Goal: Obtain resource: Obtain resource

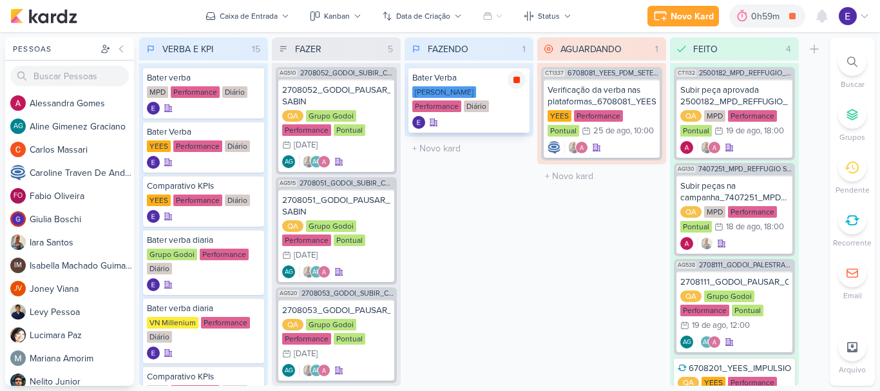
scroll to position [198, 0]
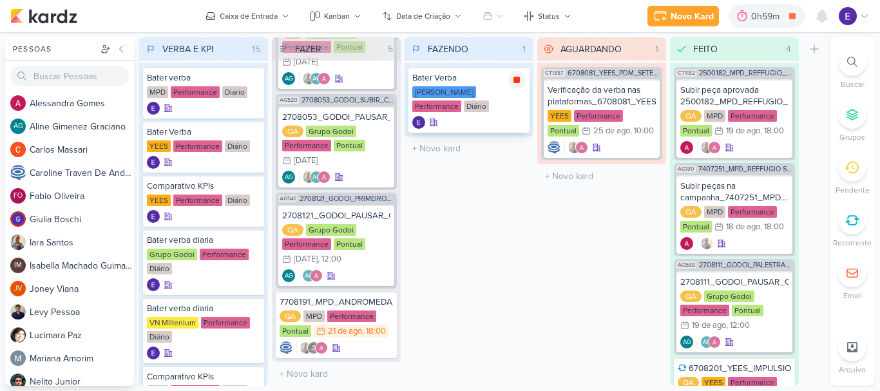
click at [519, 79] on icon at bounding box center [517, 80] width 6 height 6
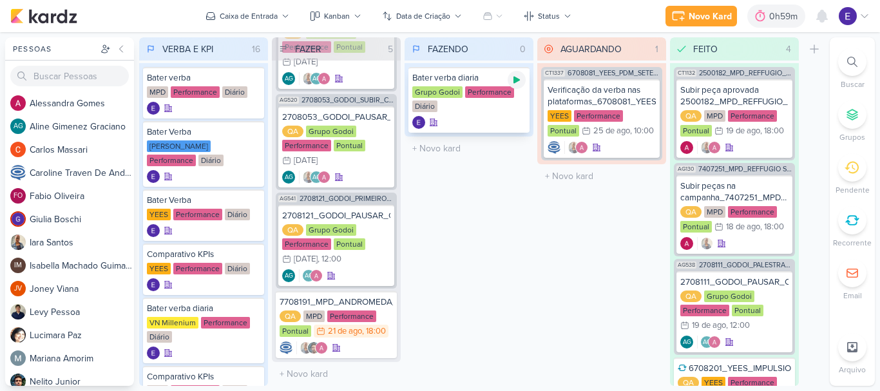
click at [516, 82] on icon at bounding box center [517, 80] width 6 height 7
click at [521, 81] on icon at bounding box center [517, 80] width 10 height 10
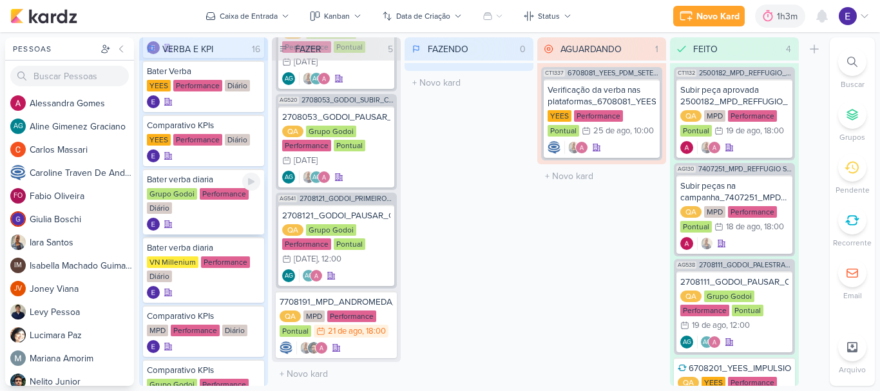
scroll to position [64, 0]
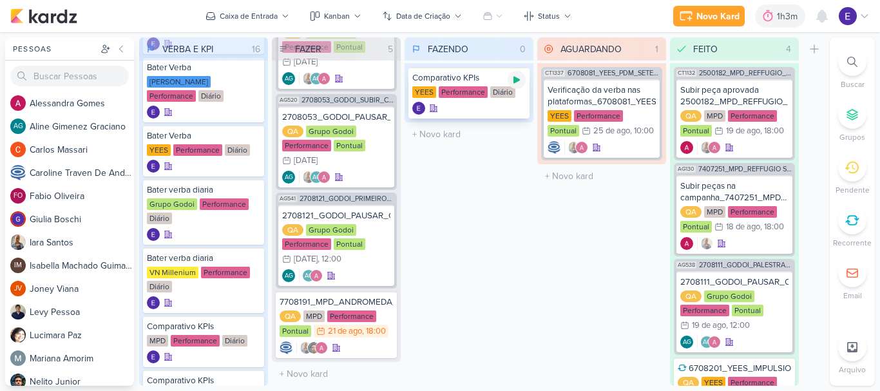
click at [512, 85] on div at bounding box center [517, 80] width 18 height 18
click at [493, 120] on div "Comparativo KPIs [GEOGRAPHIC_DATA] Performance Diário" at bounding box center [469, 92] width 129 height 59
click at [492, 115] on div "Comparativo KPIs [GEOGRAPHIC_DATA] Performance Diário" at bounding box center [468, 93] width 121 height 52
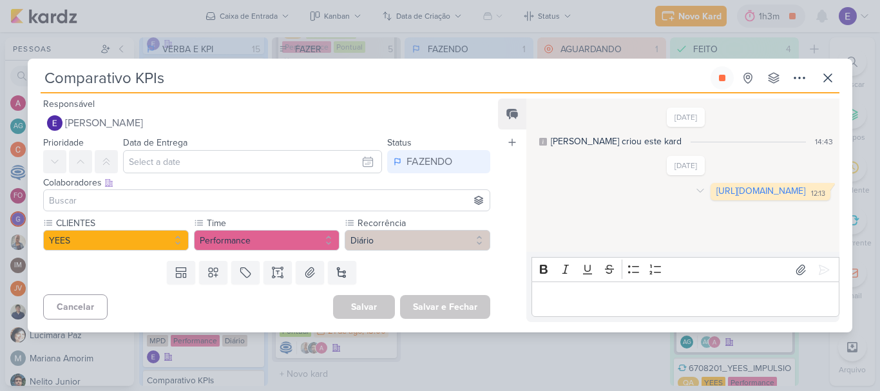
click at [716, 197] on link "[URL][DOMAIN_NAME]" at bounding box center [760, 191] width 89 height 11
click at [720, 81] on icon at bounding box center [722, 78] width 6 height 6
click at [832, 77] on icon at bounding box center [827, 77] width 15 height 15
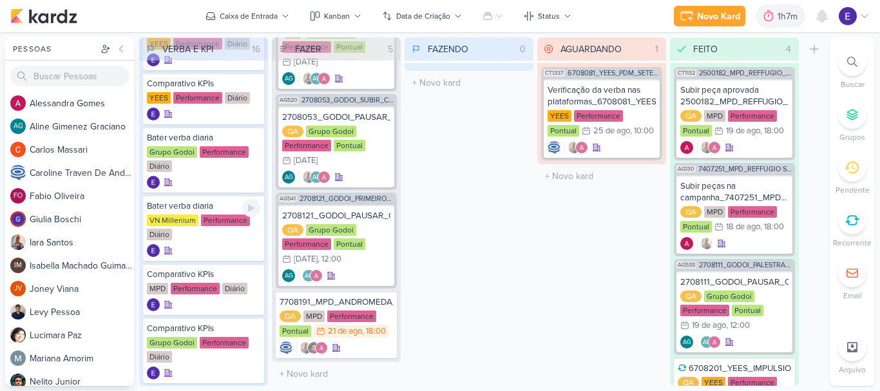
scroll to position [193, 0]
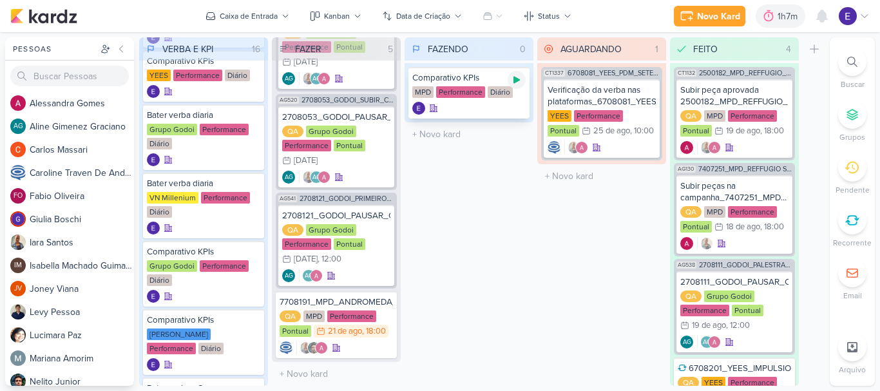
click at [511, 83] on div at bounding box center [517, 80] width 18 height 18
click at [488, 96] on div "Diário" at bounding box center [500, 92] width 25 height 12
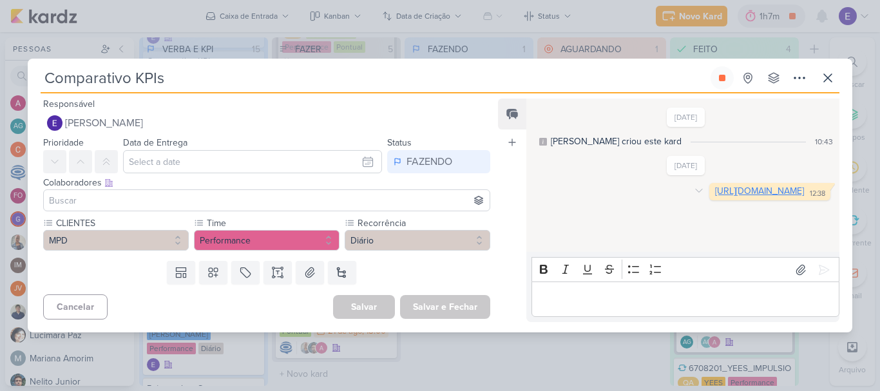
click at [715, 197] on link "[URL][DOMAIN_NAME]" at bounding box center [759, 191] width 89 height 11
click at [721, 78] on icon at bounding box center [722, 78] width 6 height 6
click at [828, 79] on icon at bounding box center [827, 77] width 15 height 15
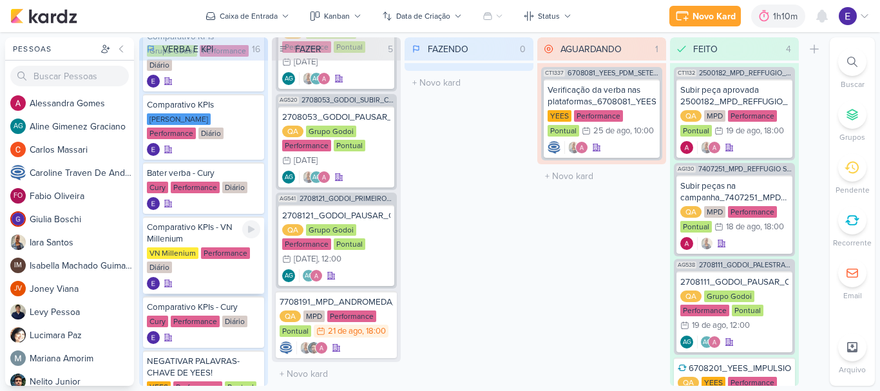
scroll to position [580, 0]
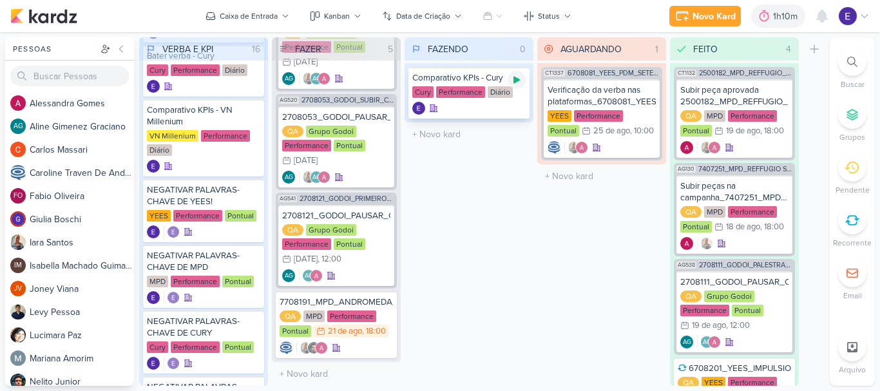
click at [521, 84] on icon at bounding box center [517, 80] width 10 height 10
click at [514, 97] on div "Cury Performance Diário" at bounding box center [468, 92] width 113 height 13
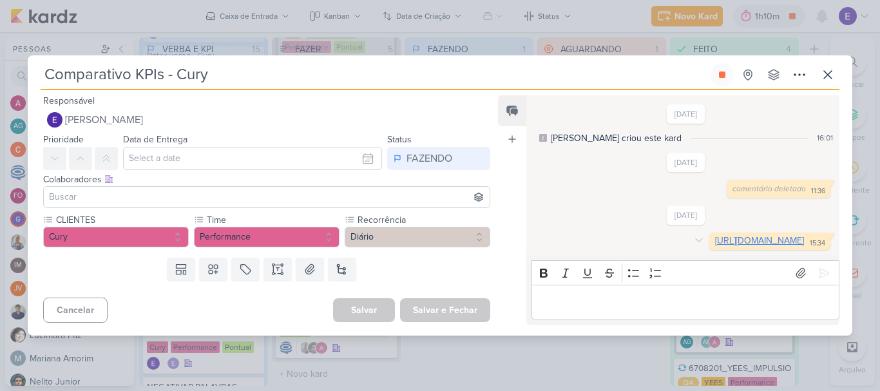
click at [715, 246] on link "[URL][DOMAIN_NAME]" at bounding box center [759, 240] width 89 height 11
click at [717, 72] on button at bounding box center [722, 74] width 23 height 23
click at [821, 67] on icon at bounding box center [827, 74] width 15 height 15
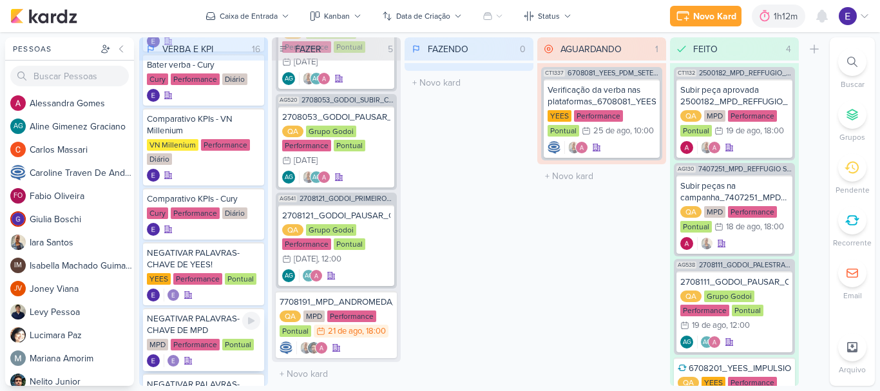
scroll to position [515, 0]
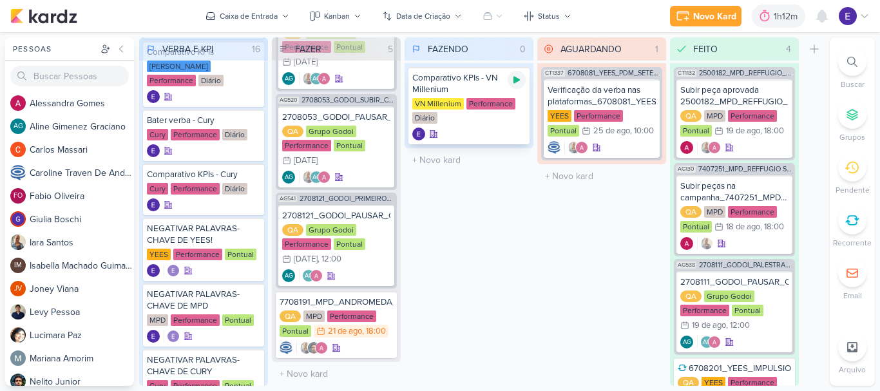
click at [513, 81] on icon at bounding box center [517, 80] width 10 height 10
click at [486, 127] on div "Comparativo KPIs - VN Millenium VN Millenium Performance Diário" at bounding box center [468, 105] width 121 height 77
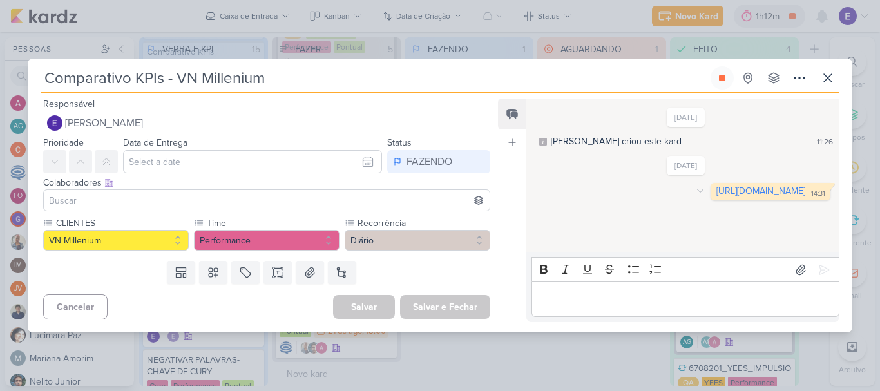
click at [716, 197] on link "[URL][DOMAIN_NAME]" at bounding box center [760, 191] width 89 height 11
click at [725, 68] on button at bounding box center [722, 77] width 23 height 23
click at [818, 73] on button at bounding box center [827, 77] width 23 height 23
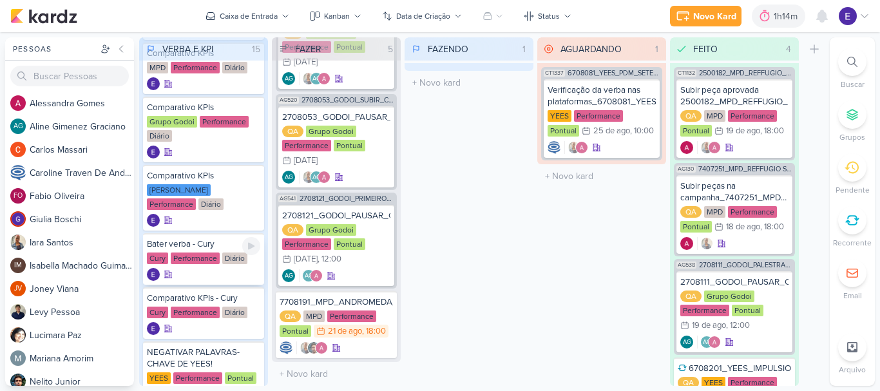
scroll to position [387, 0]
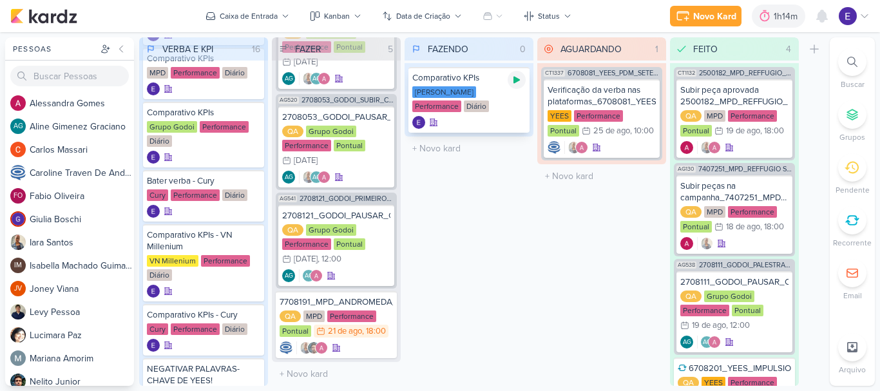
click at [518, 84] on icon at bounding box center [517, 80] width 10 height 10
click at [494, 128] on div at bounding box center [468, 122] width 113 height 13
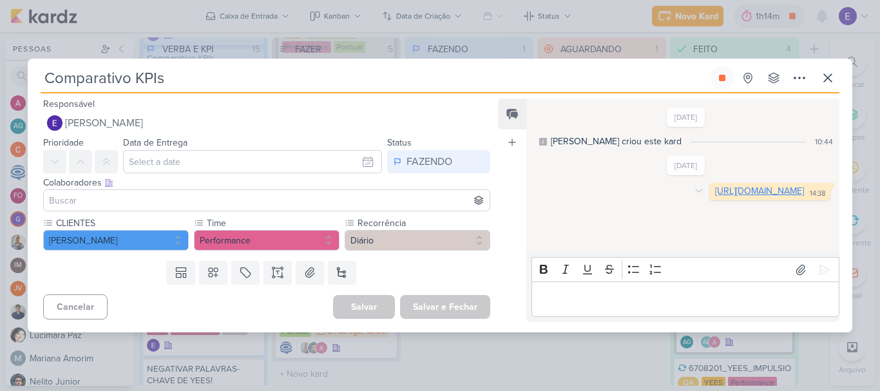
click at [715, 197] on link "[URL][DOMAIN_NAME]" at bounding box center [759, 191] width 89 height 11
click at [725, 80] on icon at bounding box center [722, 78] width 6 height 6
click at [835, 89] on button at bounding box center [827, 77] width 23 height 23
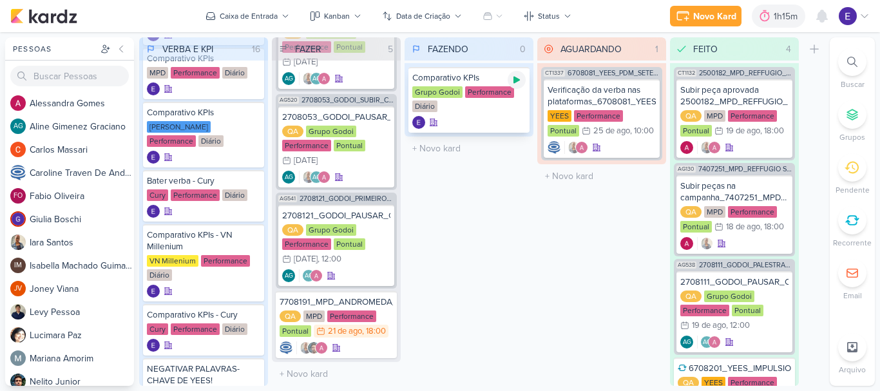
click at [512, 81] on icon at bounding box center [517, 80] width 10 height 10
click at [513, 115] on div "Comparativo KPIs Grupo Godoi Performance Diário" at bounding box center [468, 100] width 121 height 66
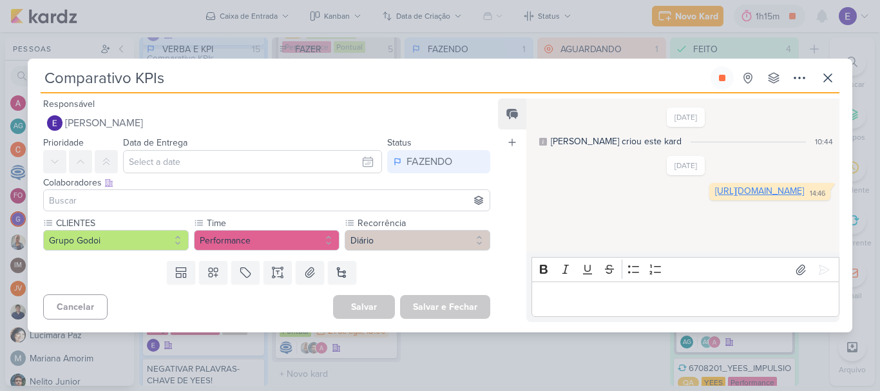
click at [715, 197] on link "[URL][DOMAIN_NAME]" at bounding box center [759, 191] width 89 height 11
click at [724, 81] on icon at bounding box center [722, 78] width 6 height 6
click at [828, 81] on icon at bounding box center [827, 77] width 15 height 15
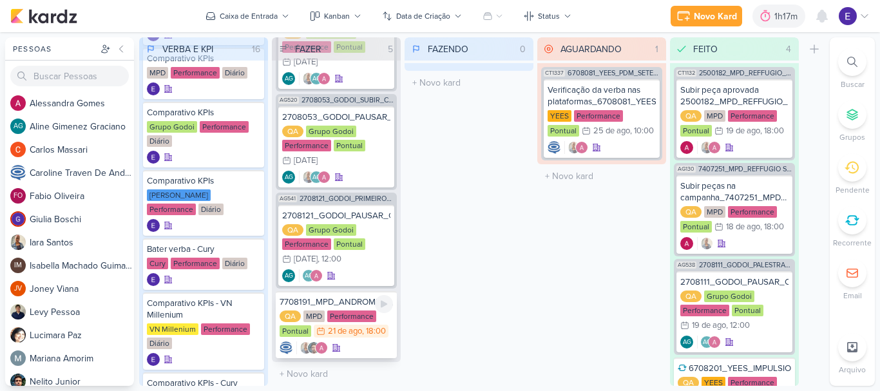
scroll to position [129, 0]
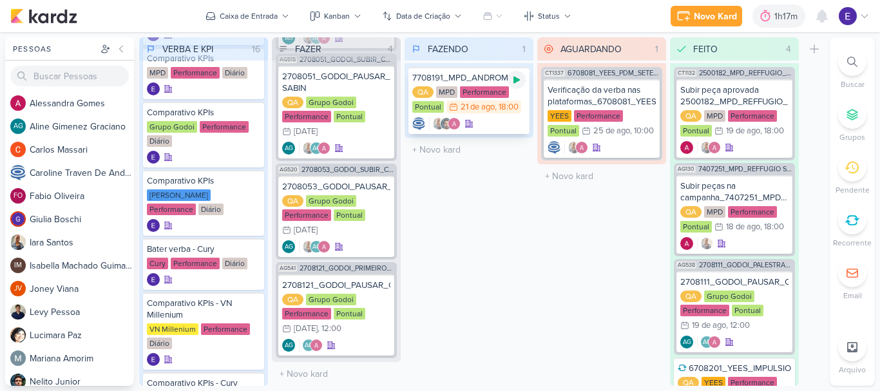
click at [517, 84] on icon at bounding box center [517, 80] width 10 height 10
